Goal: Information Seeking & Learning: Learn about a topic

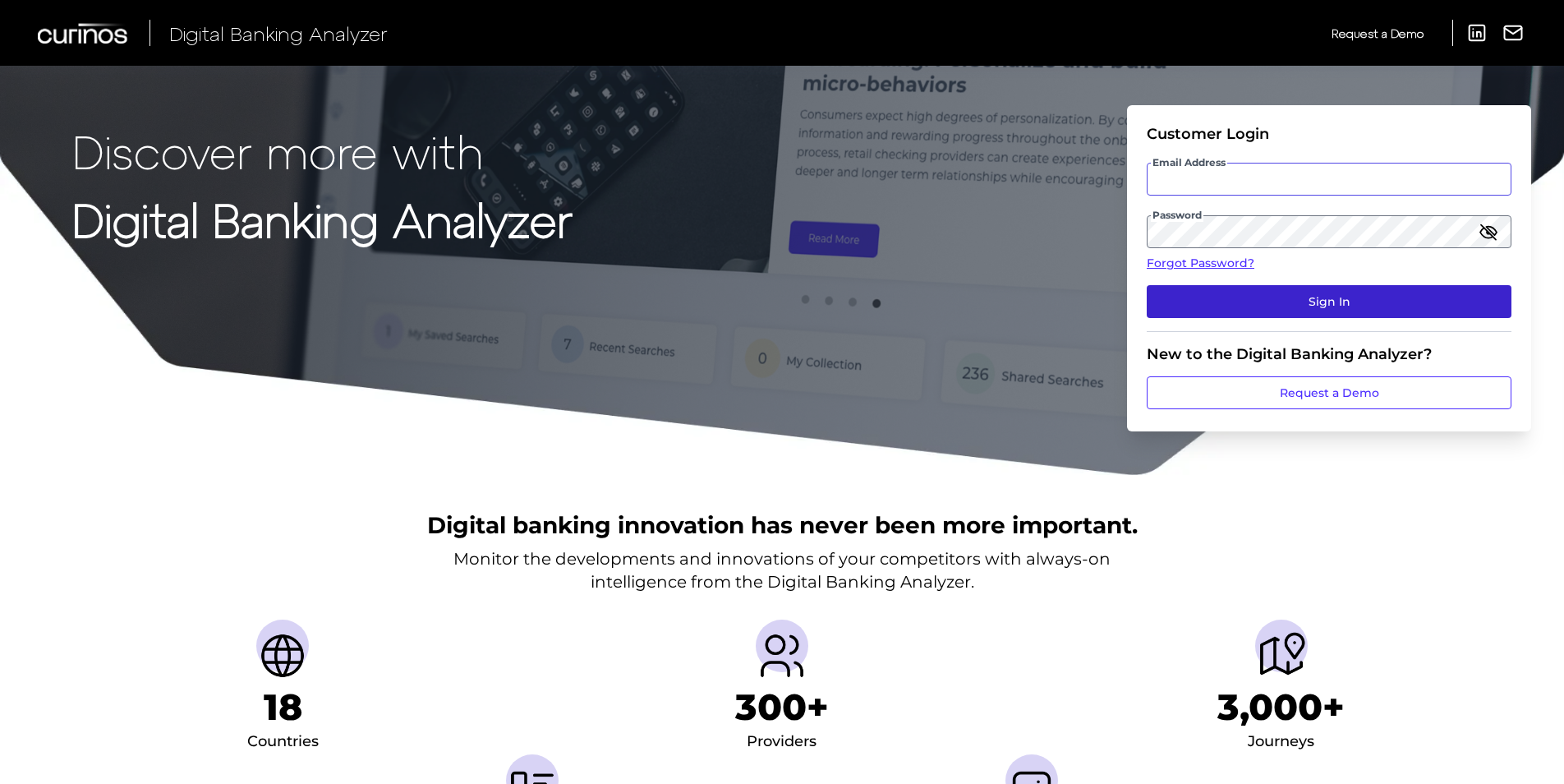
type input "[EMAIL_ADDRESS][DOMAIN_NAME]"
click at [1331, 296] on button "Sign In" at bounding box center [1330, 301] width 365 height 33
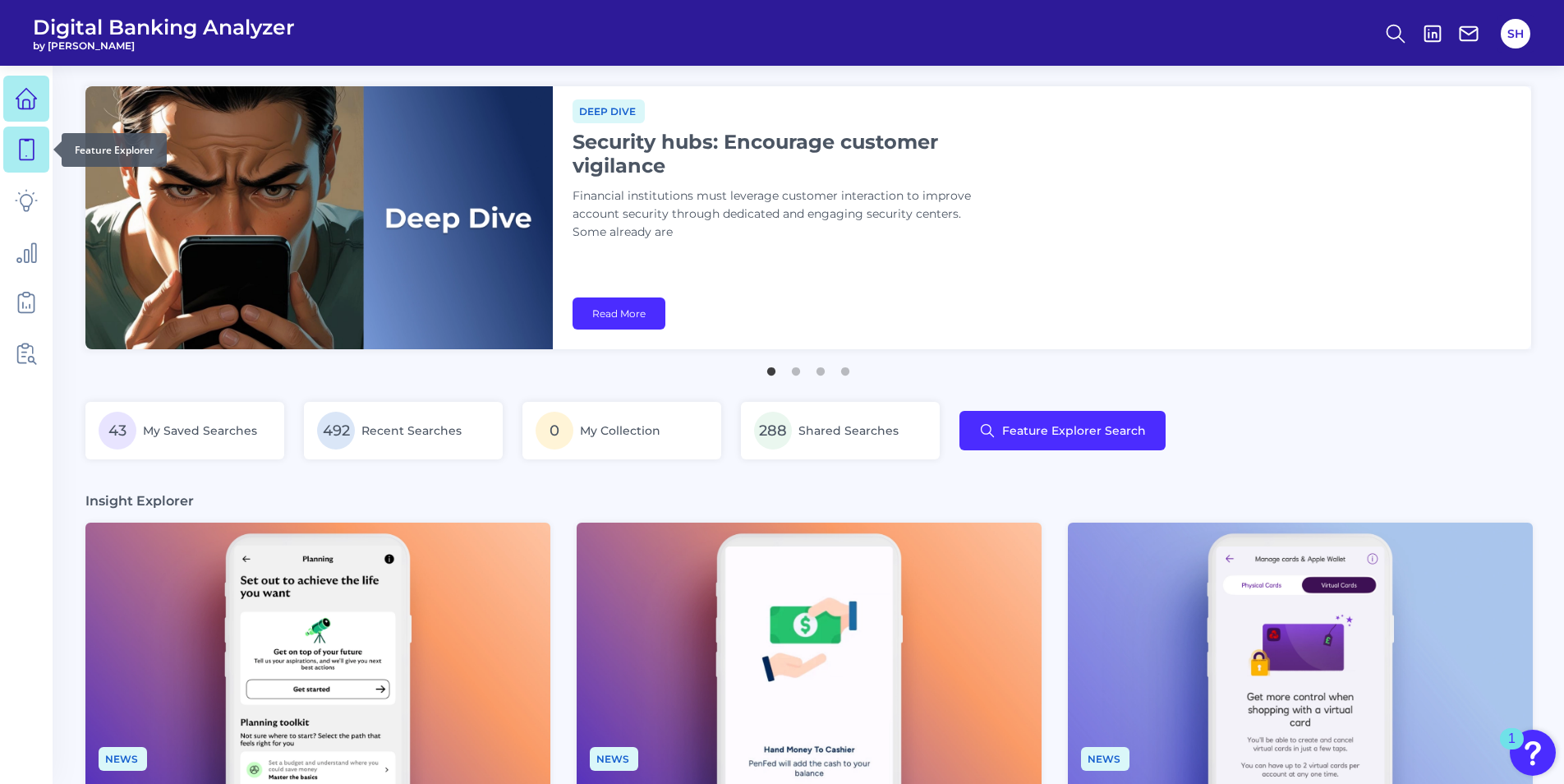
click at [28, 152] on icon at bounding box center [26, 149] width 23 height 23
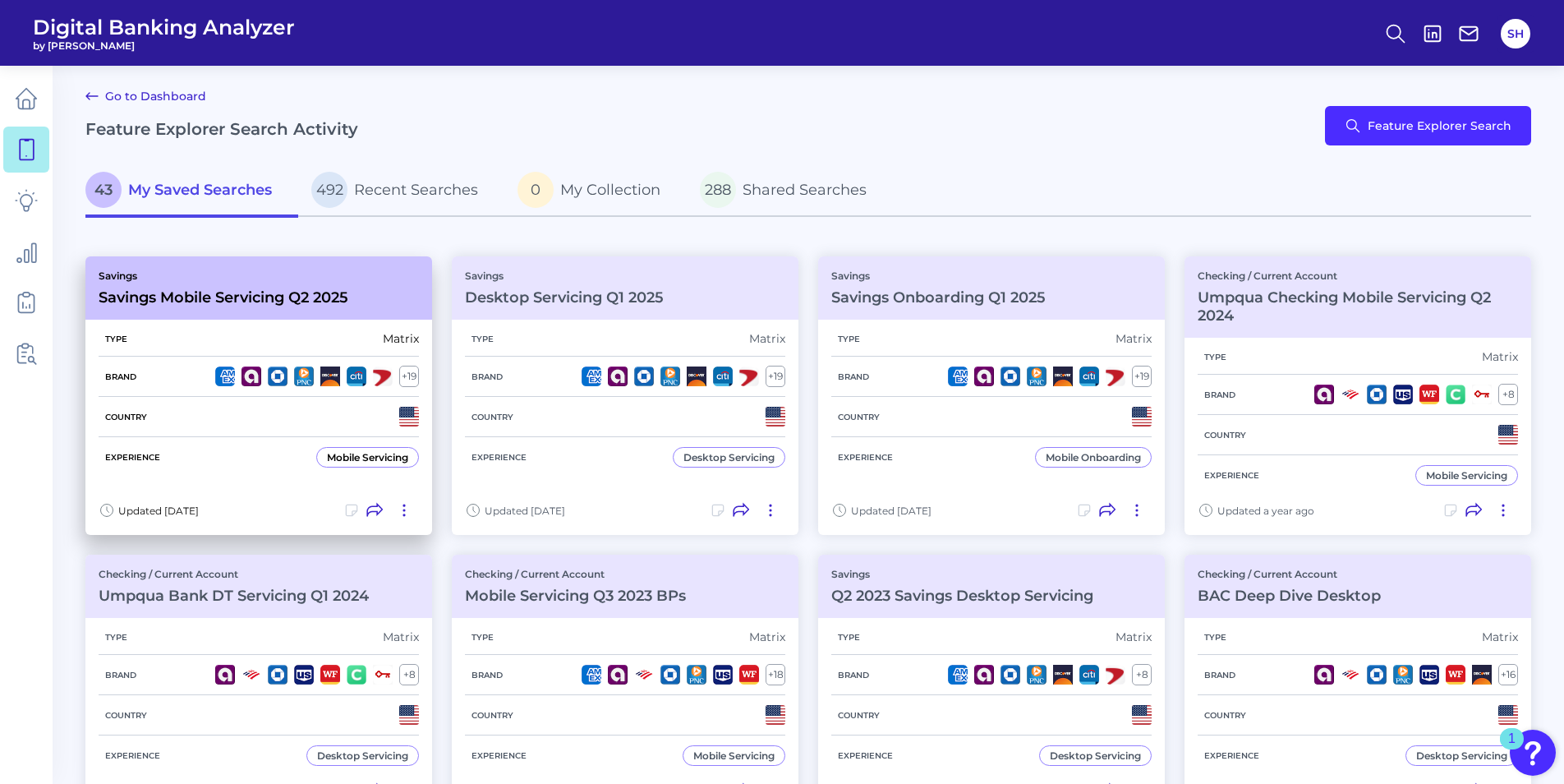
click at [312, 290] on h3 "Savings Mobile Servicing Q2 2025" at bounding box center [223, 297] width 250 height 18
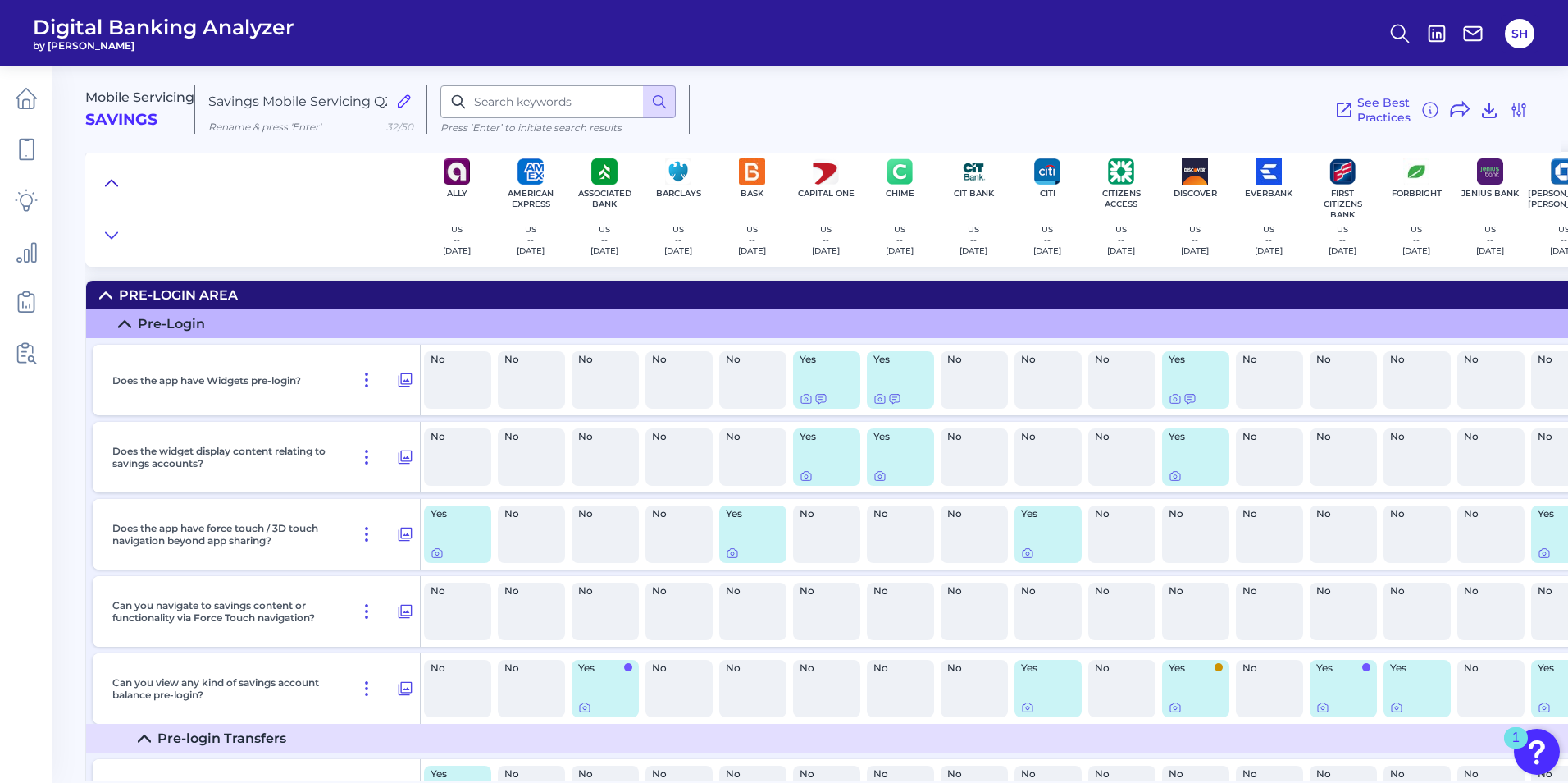
click at [112, 181] on icon at bounding box center [111, 182] width 12 height 6
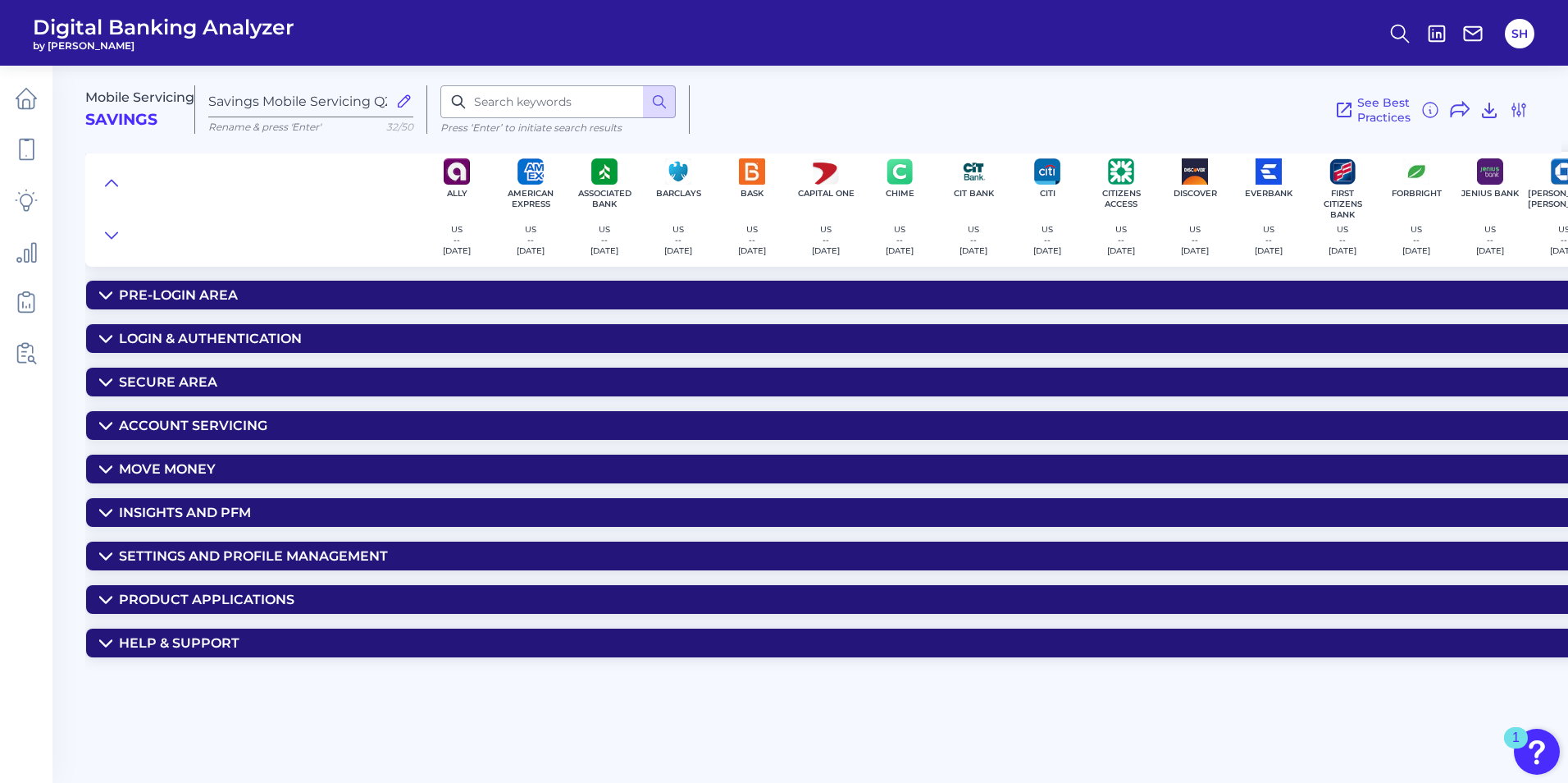
click at [188, 428] on div "Account Servicing" at bounding box center [193, 425] width 148 height 16
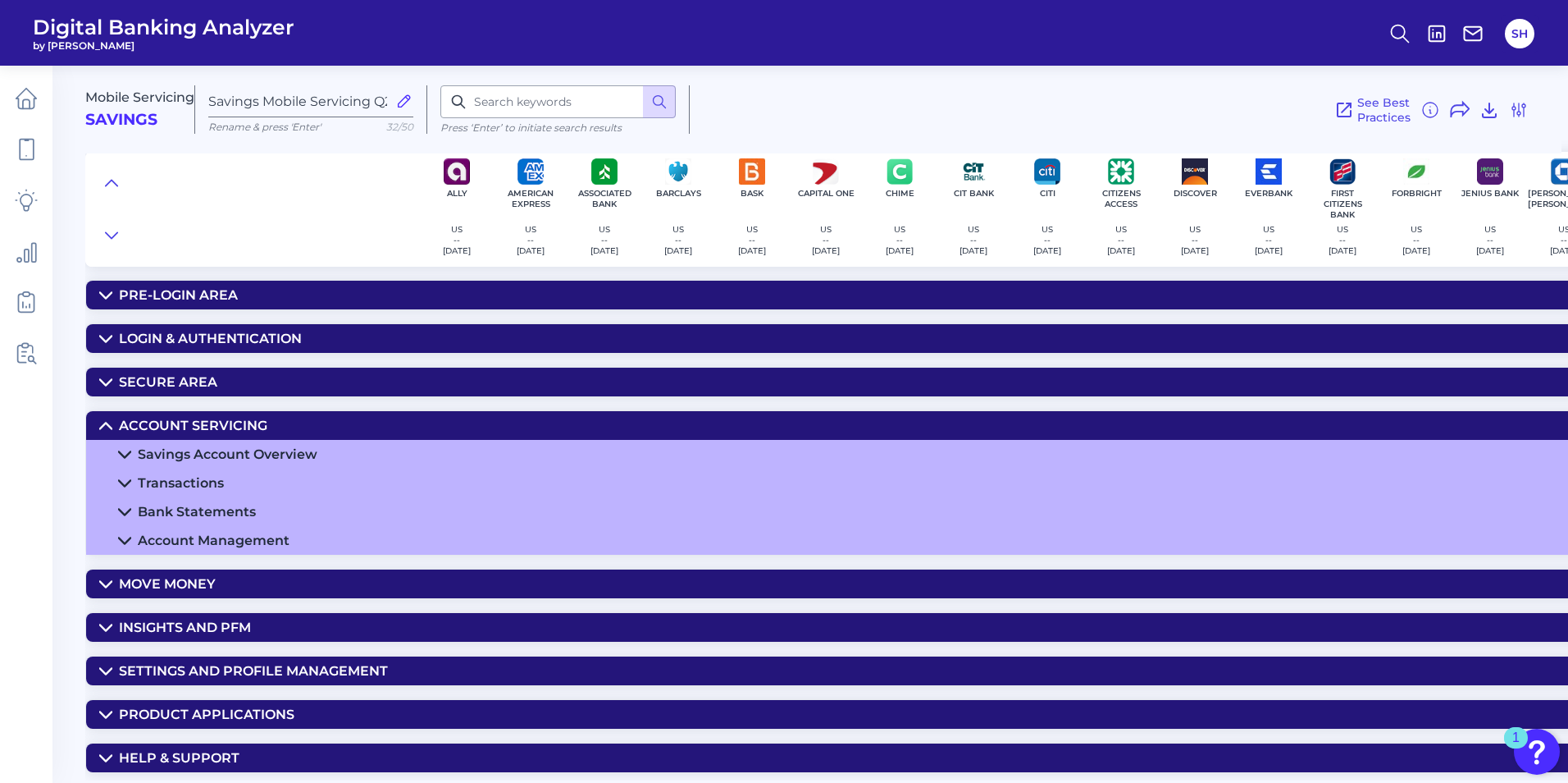
click at [165, 579] on div "Move Money" at bounding box center [166, 584] width 96 height 16
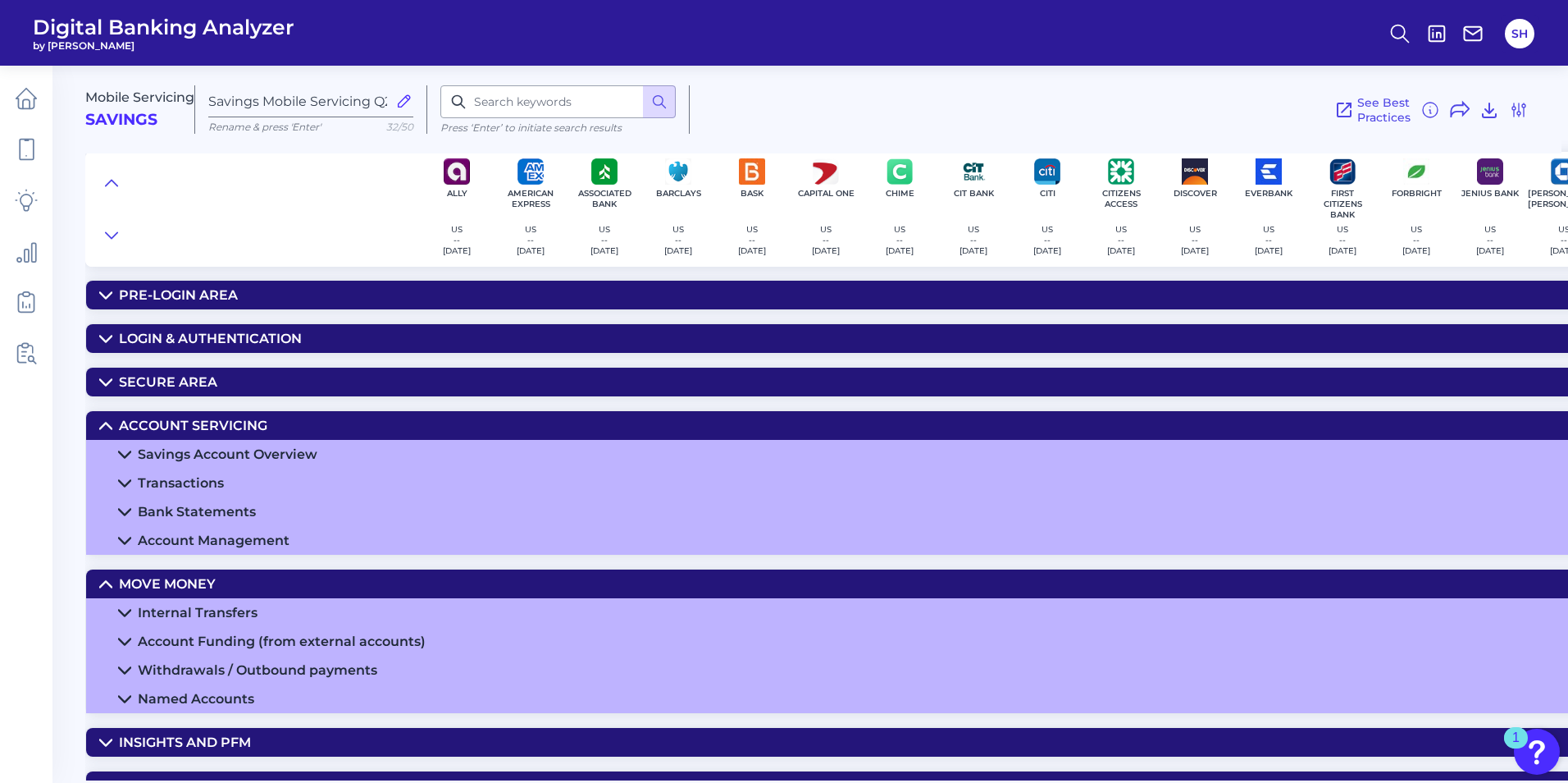
click at [146, 375] on div "Secure Area" at bounding box center [167, 382] width 98 height 16
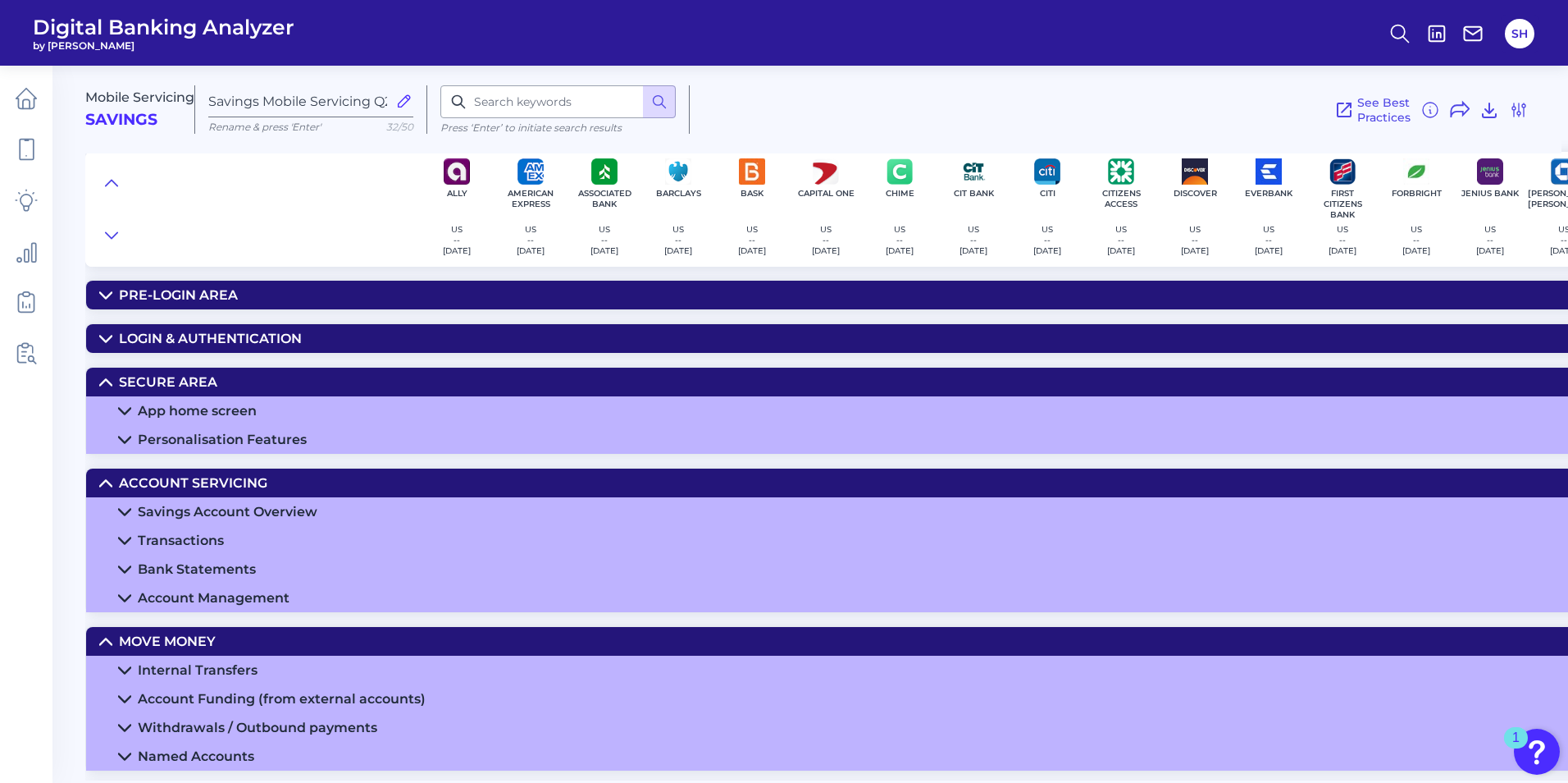
click at [179, 436] on div "Personalisation Features" at bounding box center [222, 439] width 169 height 16
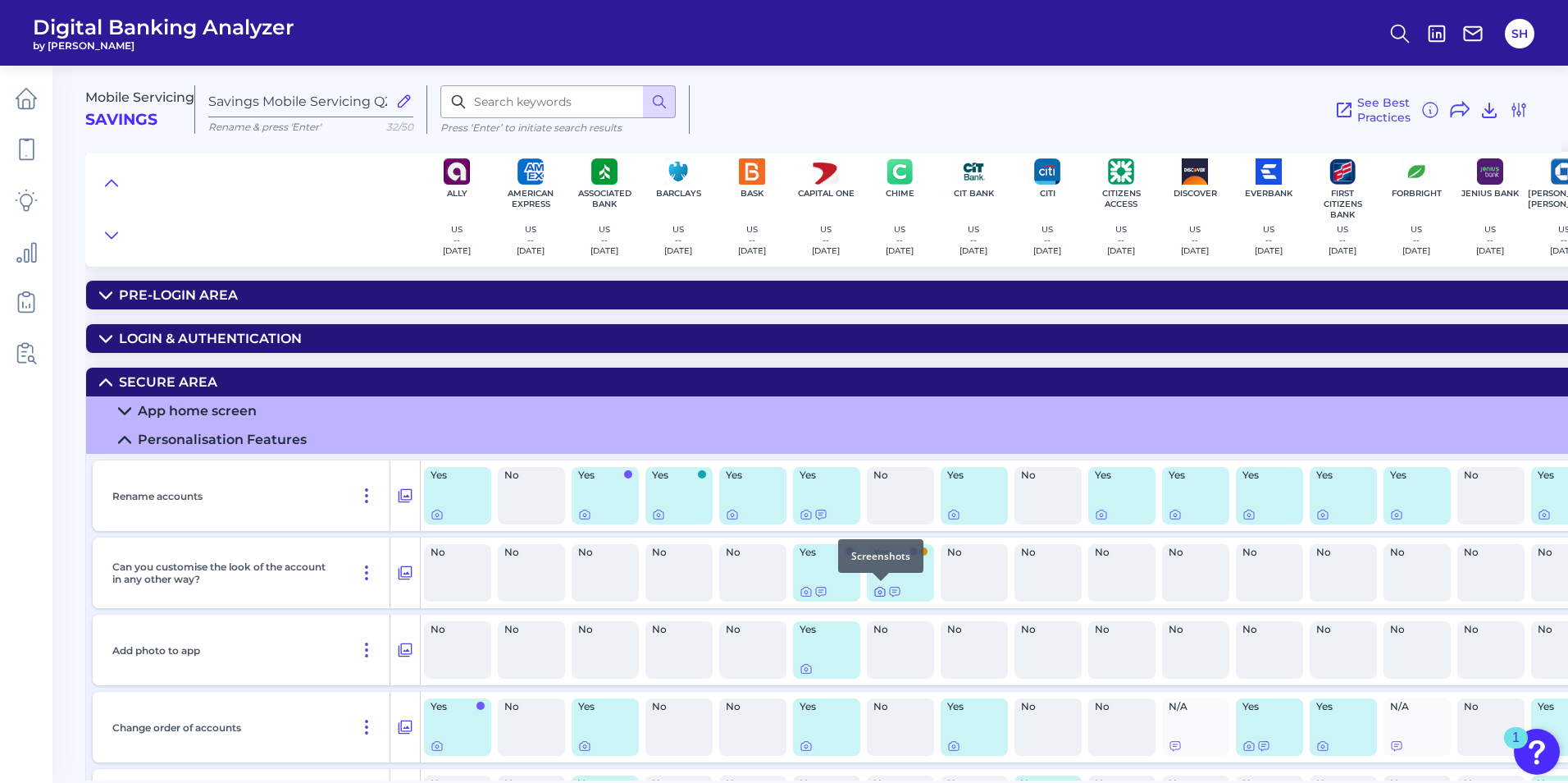
click at [880, 589] on icon at bounding box center [880, 592] width 13 height 13
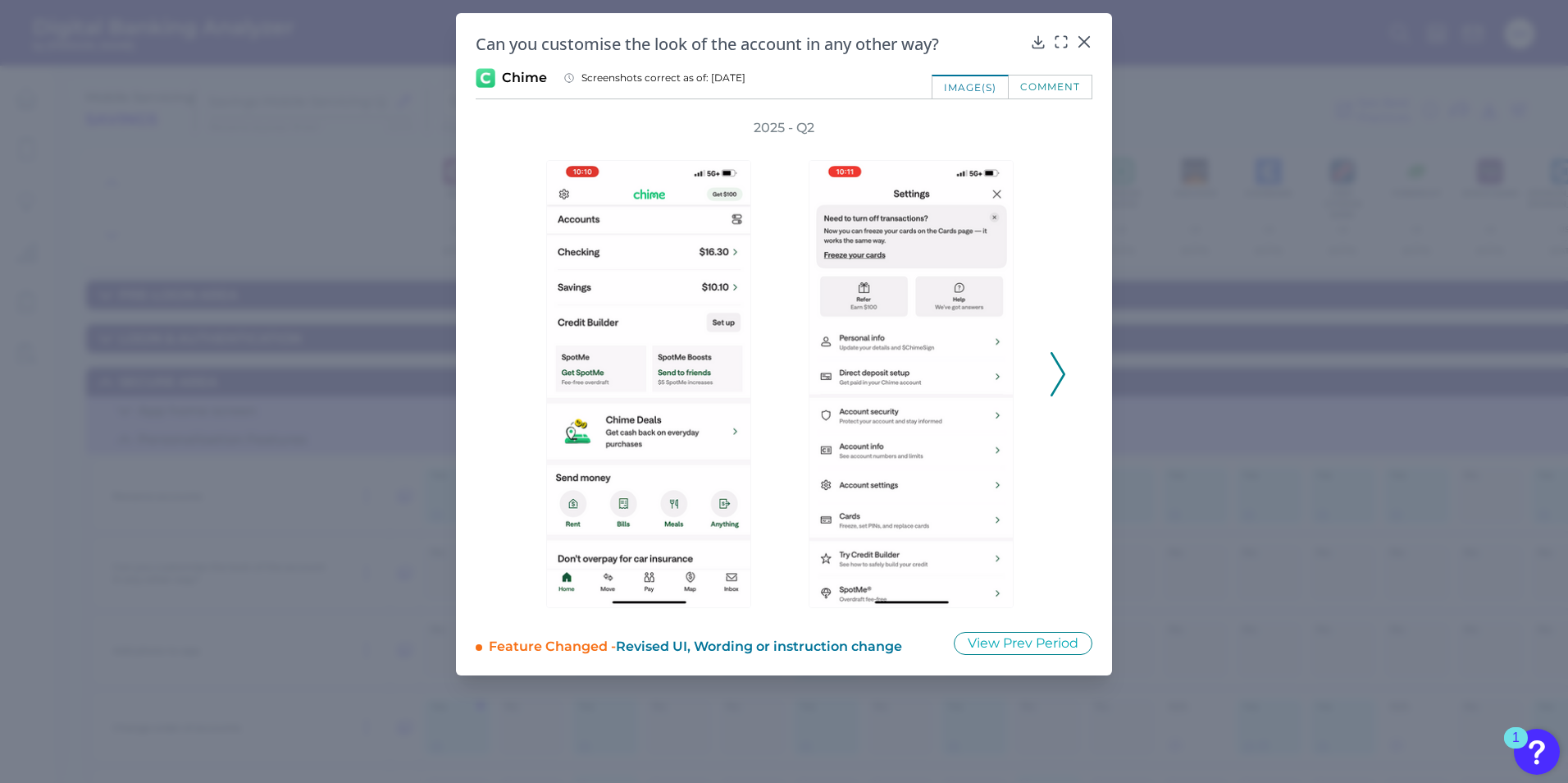
click at [1059, 367] on polyline at bounding box center [1057, 373] width 12 height 42
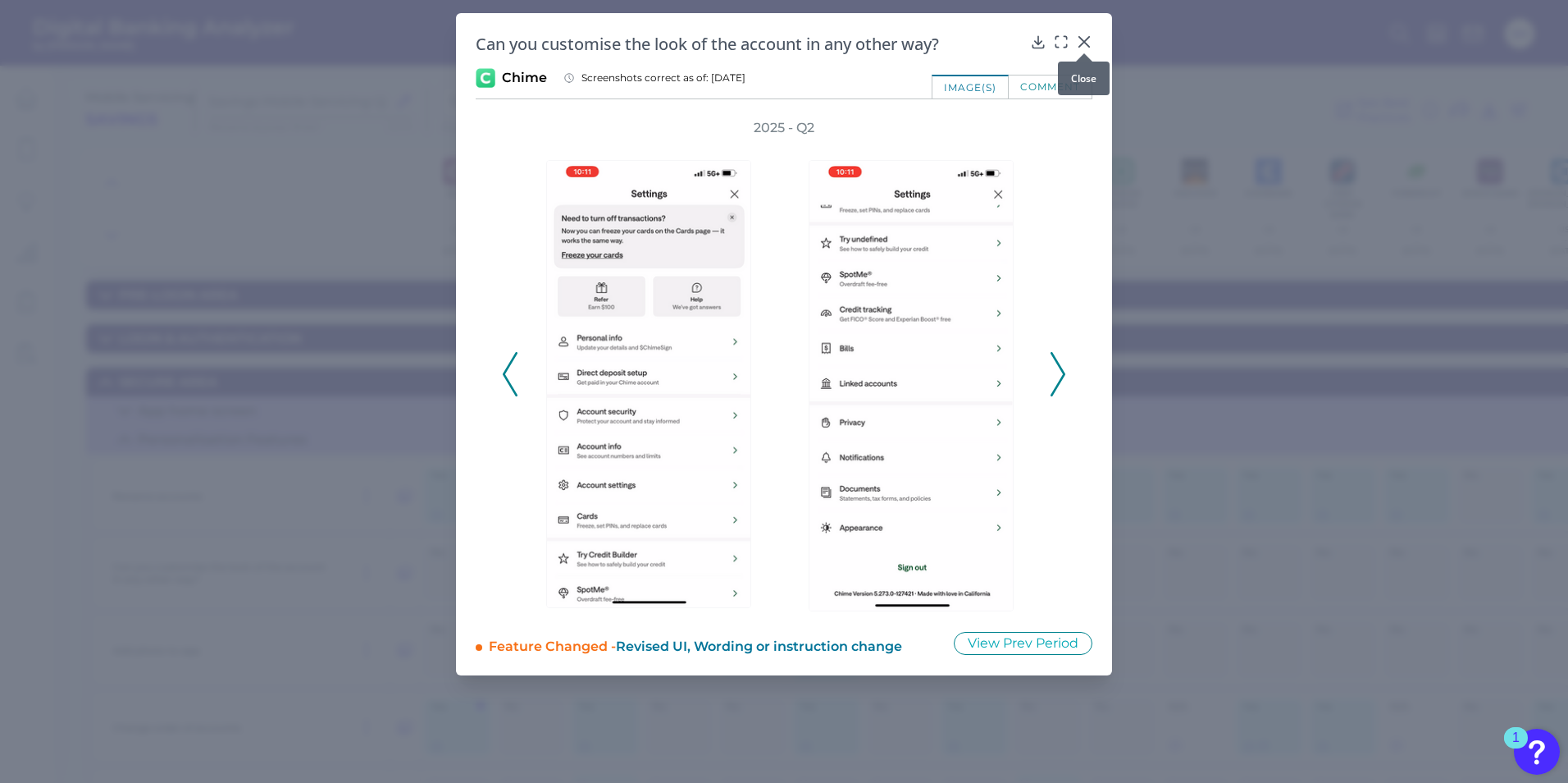
click at [1082, 41] on icon at bounding box center [1084, 42] width 16 height 16
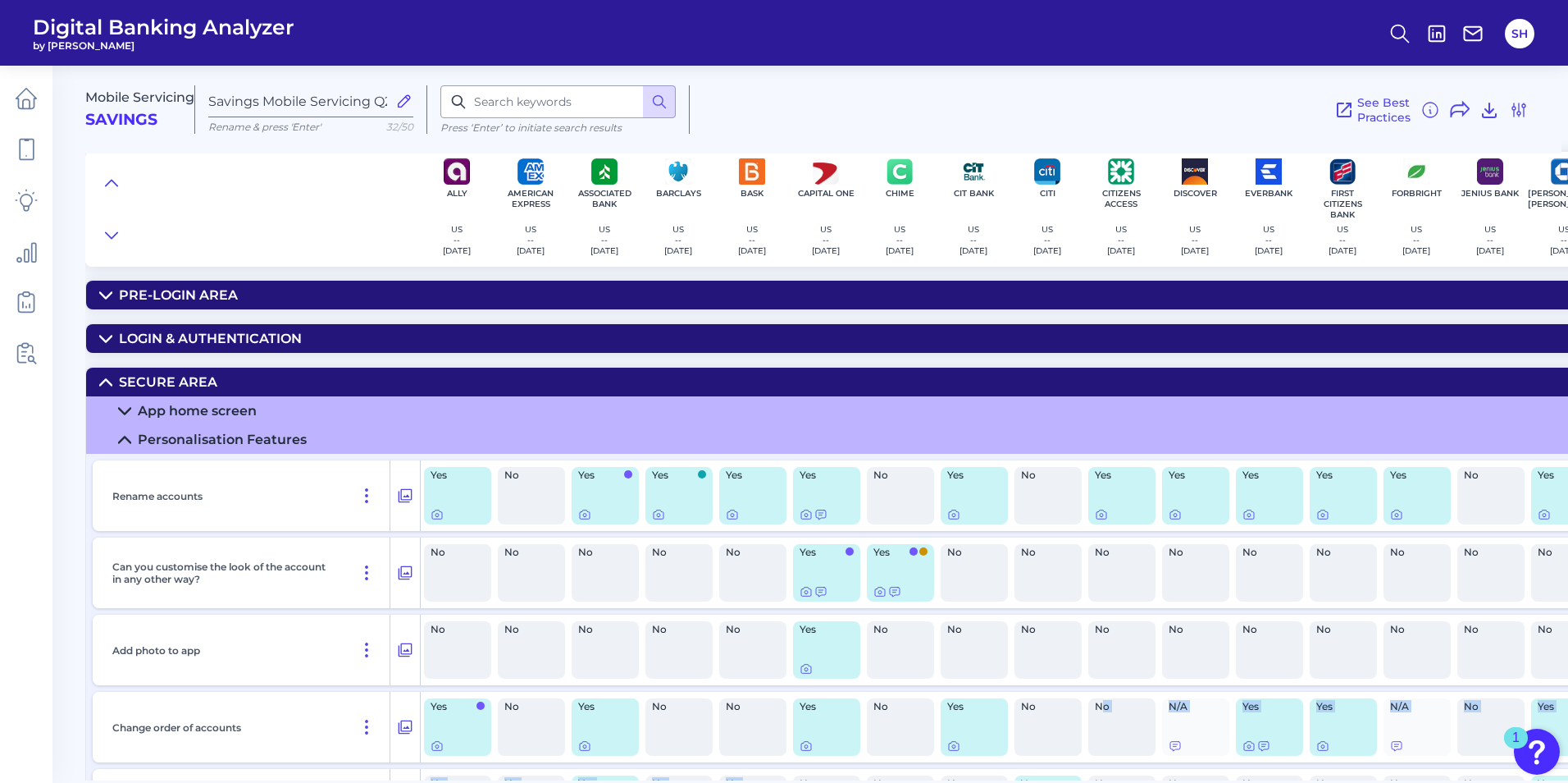
drag, startPoint x: 794, startPoint y: 781, endPoint x: 1102, endPoint y: 764, distance: 308.5
click at [1102, 764] on main "Mobile Servicing Savings Savings Mobile Servicing Q2 2025 Rename & press 'Enter…" at bounding box center [784, 392] width 1568 height 783
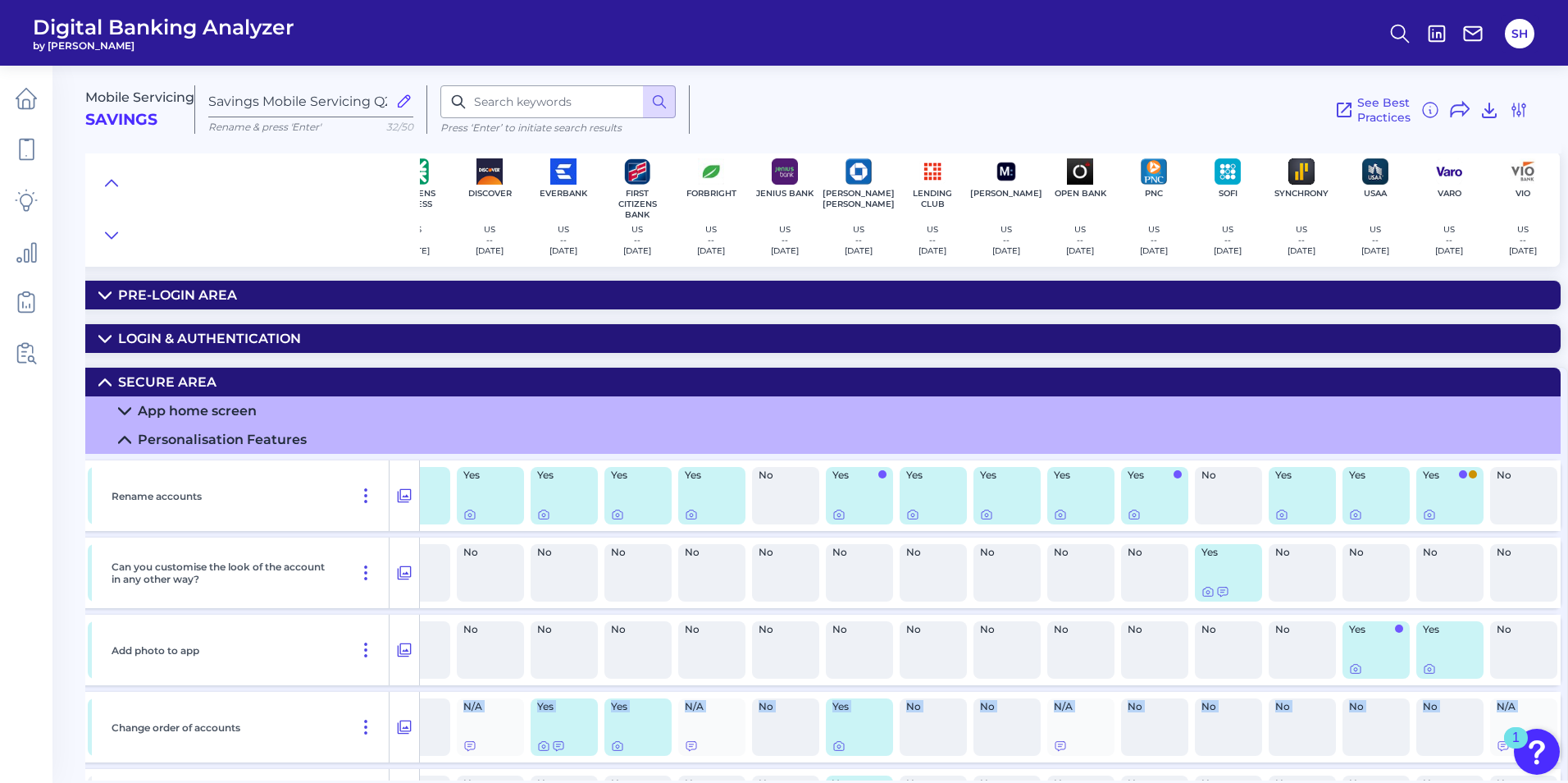
scroll to position [0, 712]
click at [1201, 591] on icon at bounding box center [1208, 592] width 13 height 13
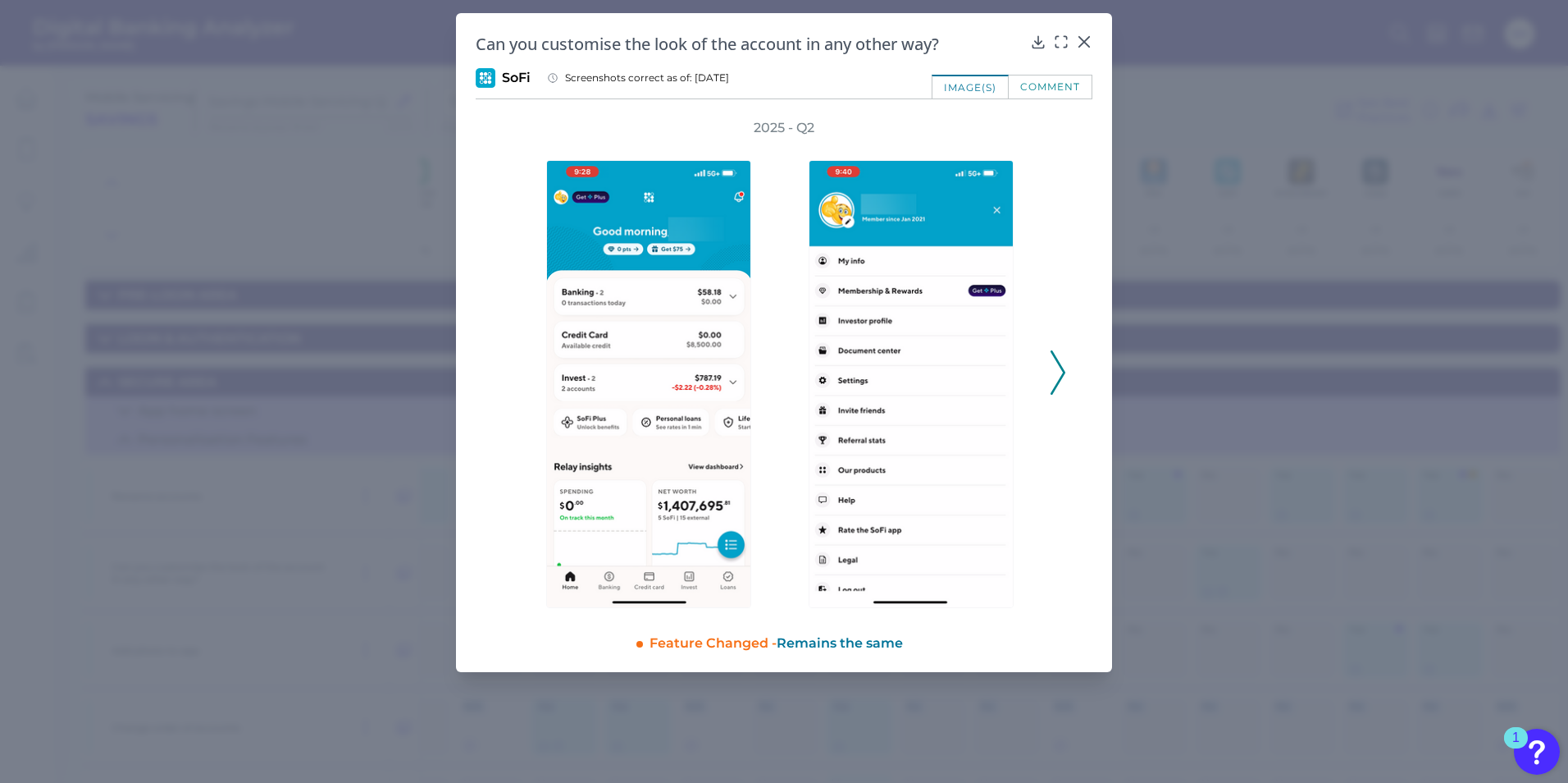
click at [1060, 381] on polyline at bounding box center [1057, 372] width 12 height 42
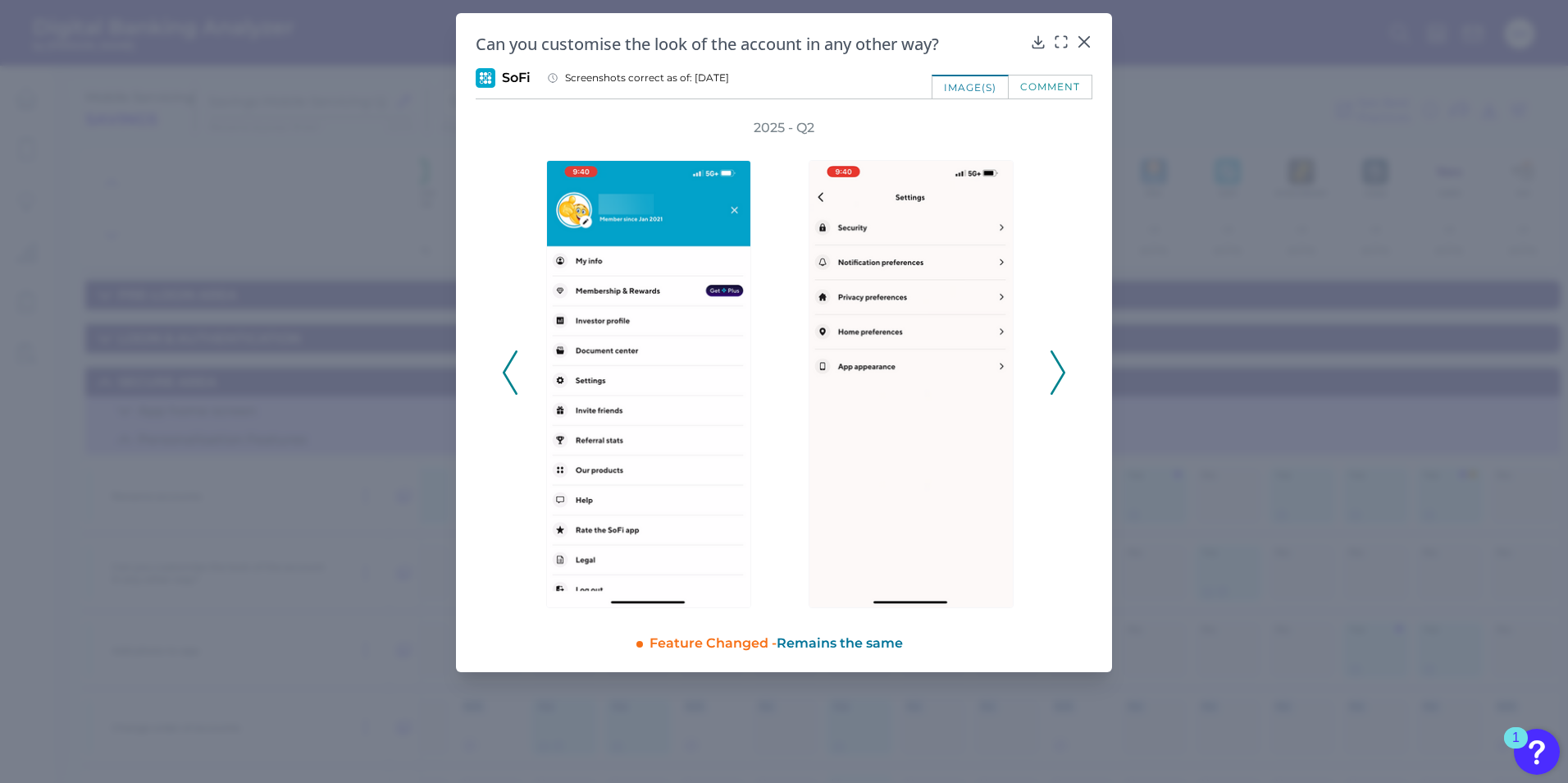
click at [1060, 381] on polyline at bounding box center [1057, 372] width 12 height 42
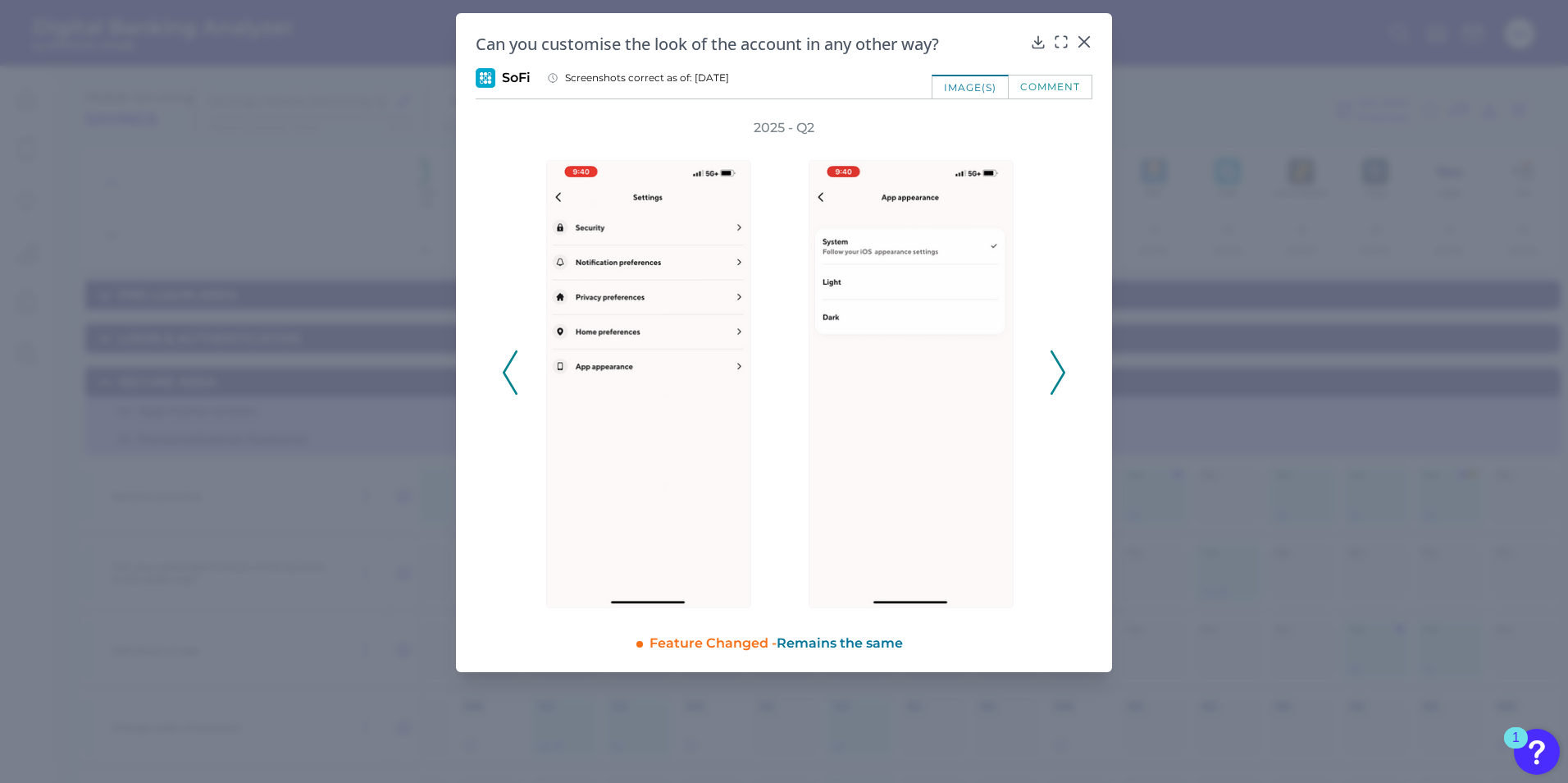
click at [1060, 382] on polyline at bounding box center [1057, 372] width 12 height 42
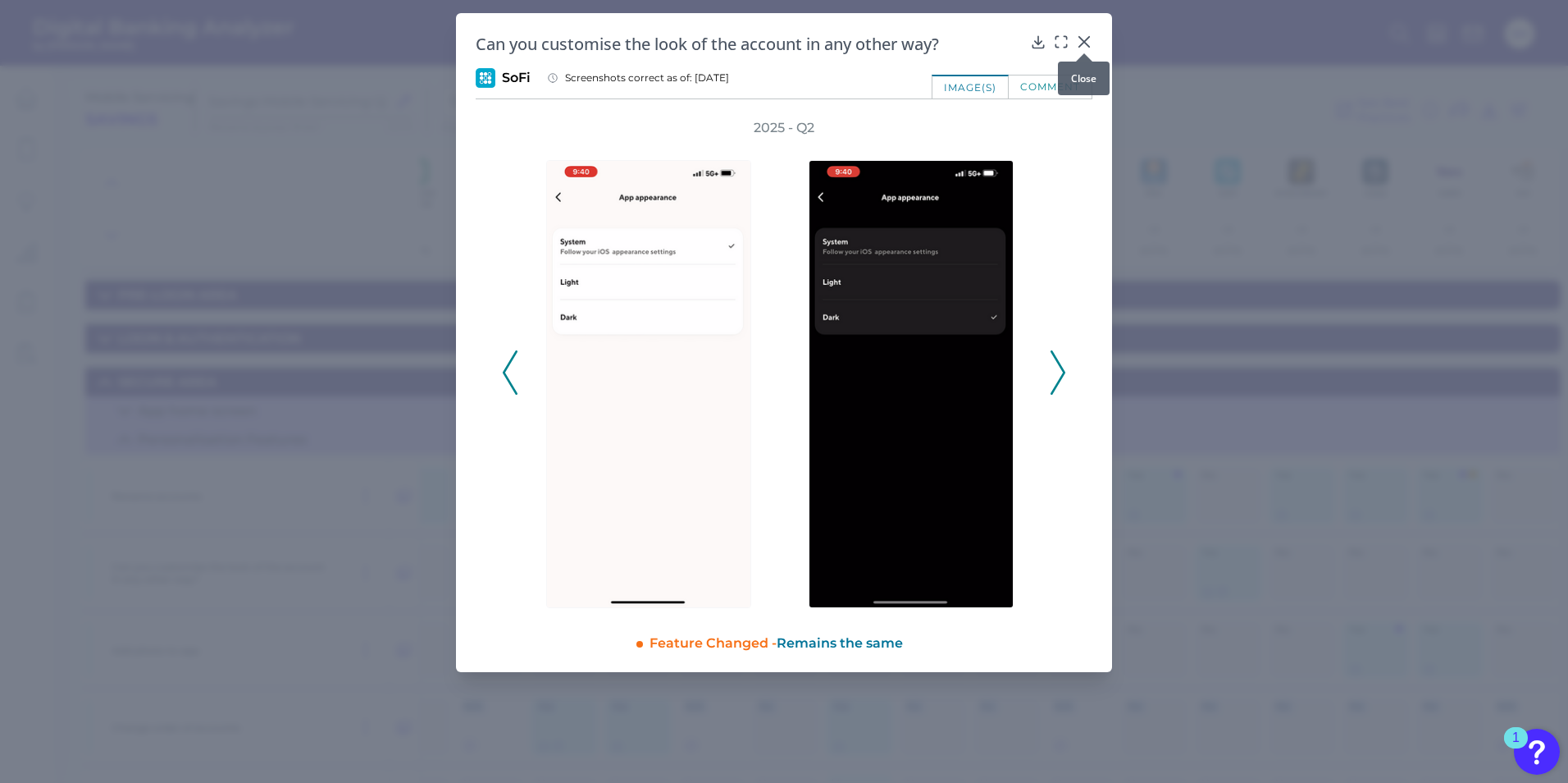
click at [1088, 41] on icon at bounding box center [1084, 42] width 16 height 16
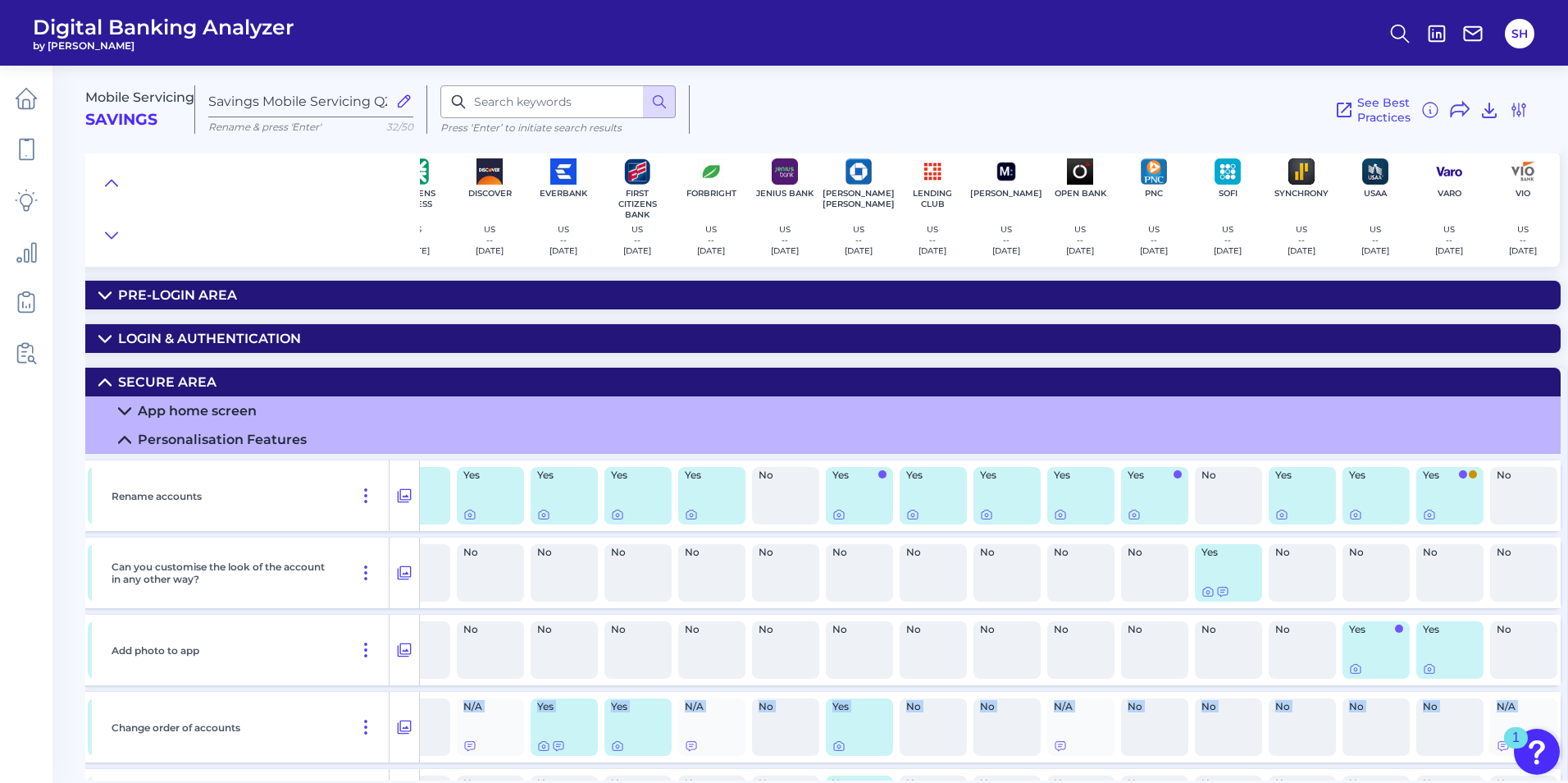
scroll to position [0, 711]
